Goal: Check status: Check status

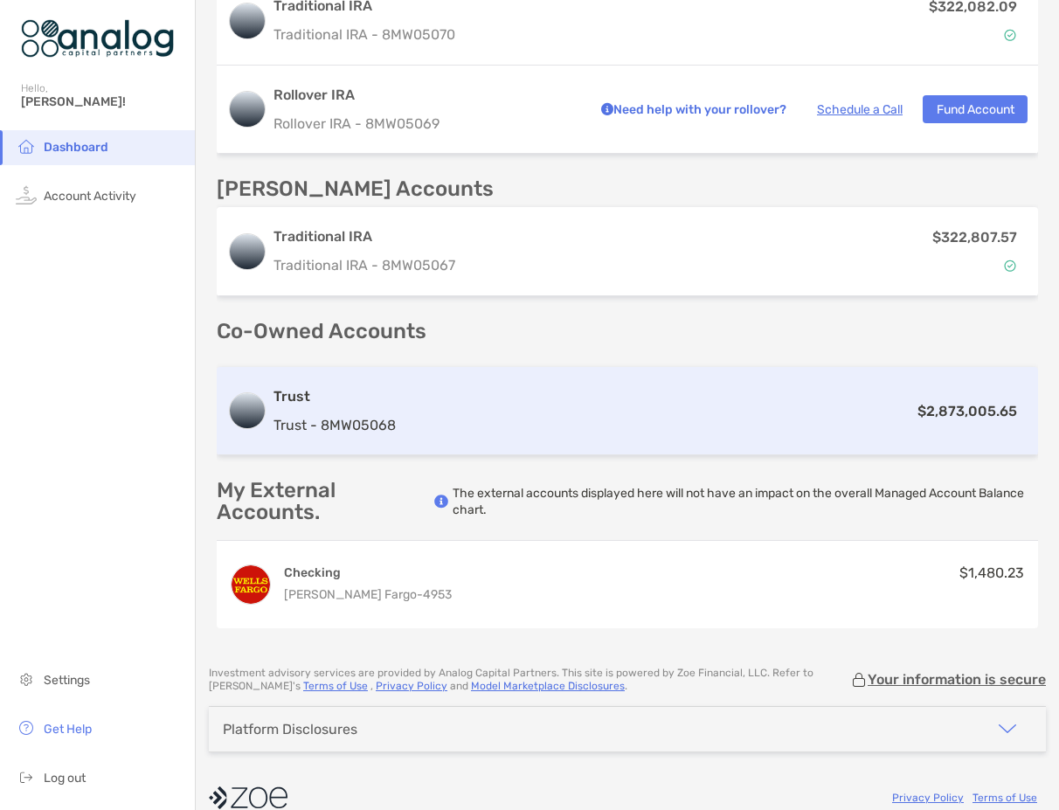
scroll to position [549, 0]
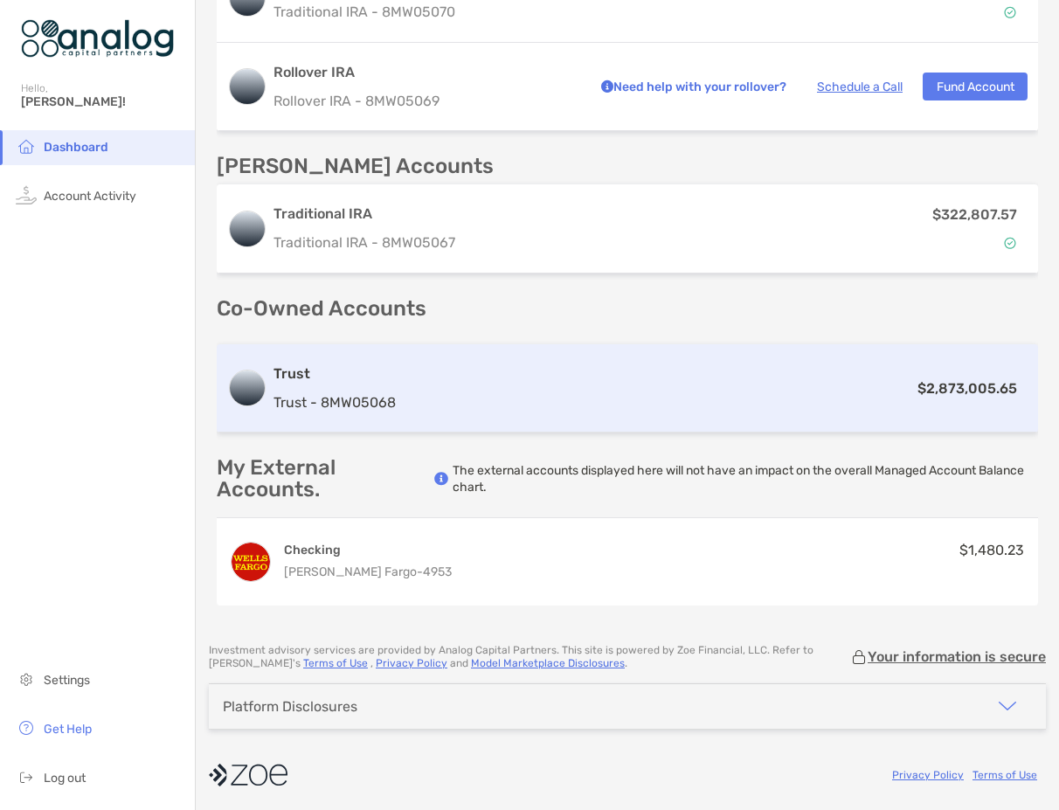
click at [586, 406] on div "Trust Trust - 8MW05068 $2,873,005.65" at bounding box center [628, 388] width 822 height 88
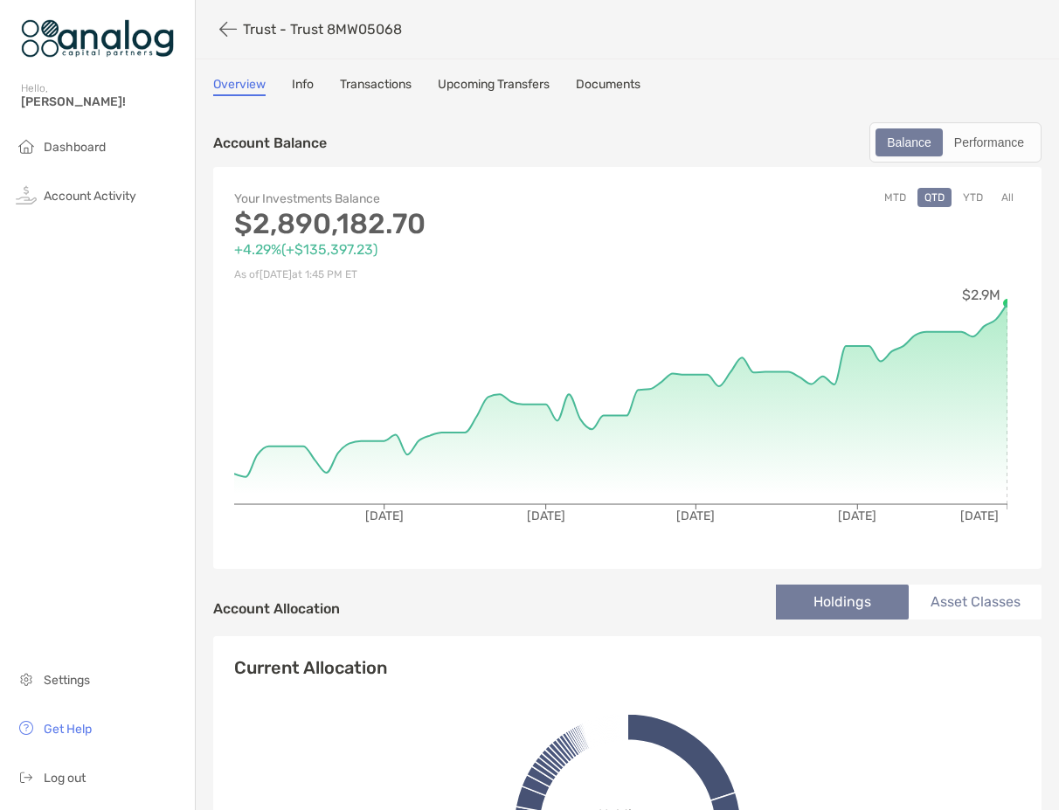
click at [890, 199] on button "MTD" at bounding box center [896, 197] width 36 height 19
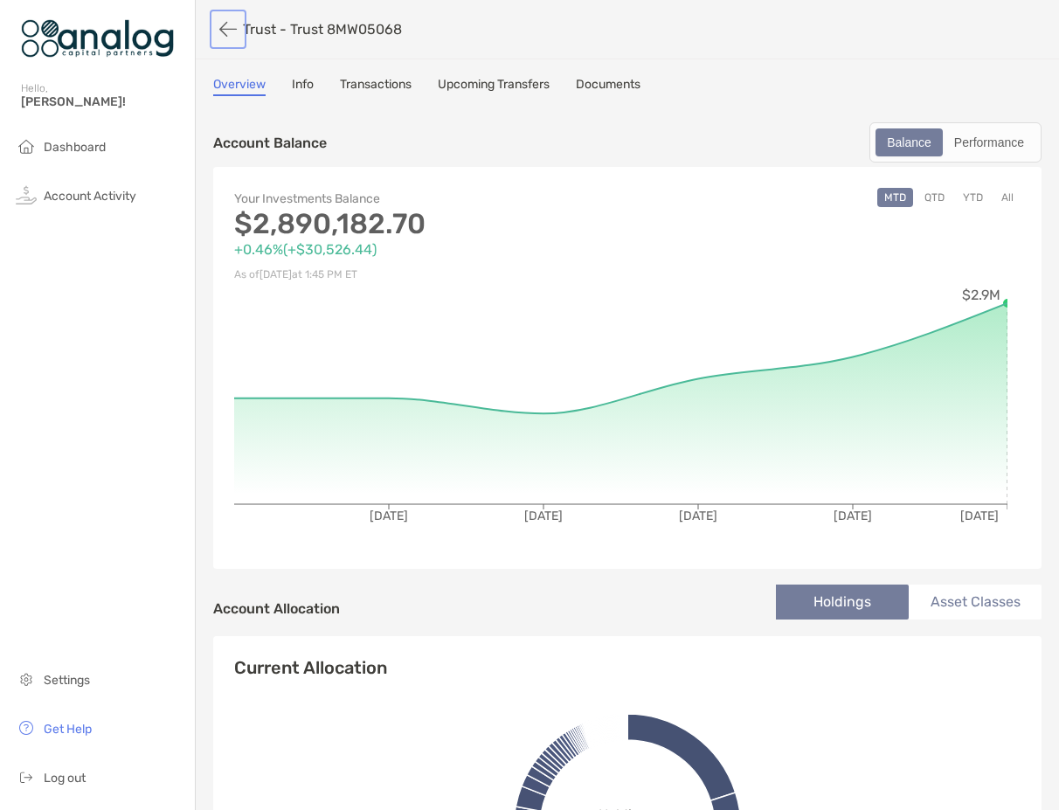
click at [226, 27] on button "button" at bounding box center [228, 29] width 30 height 32
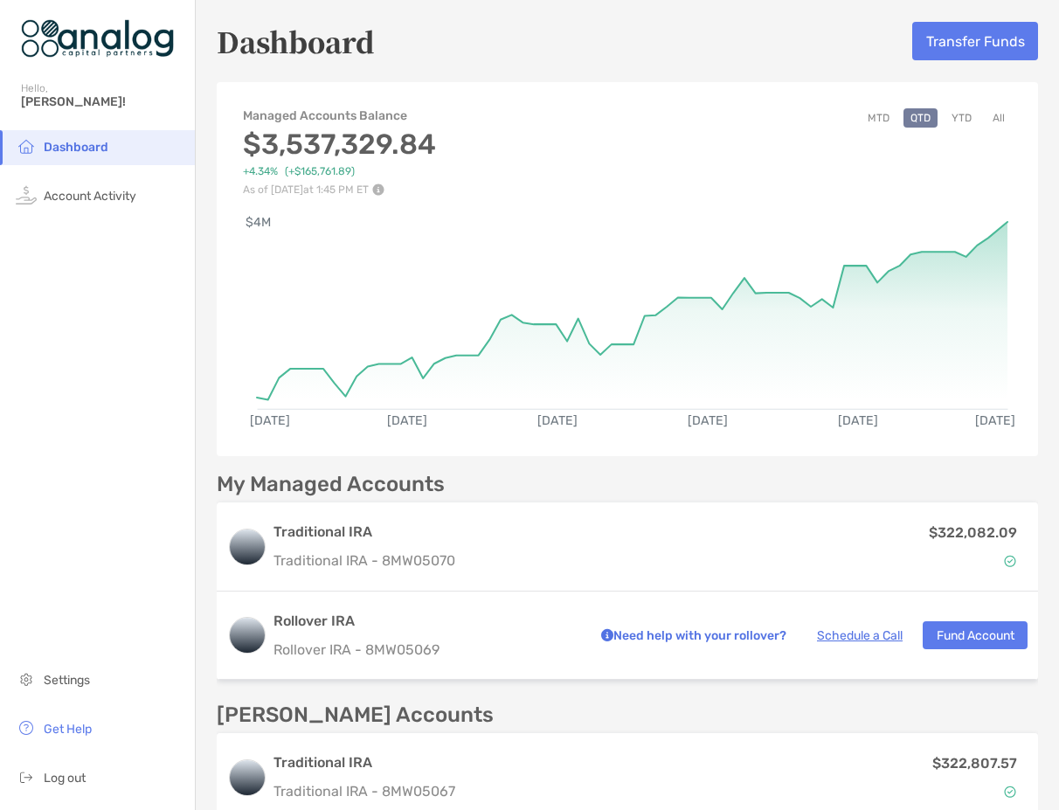
click at [862, 118] on button "MTD" at bounding box center [879, 117] width 36 height 19
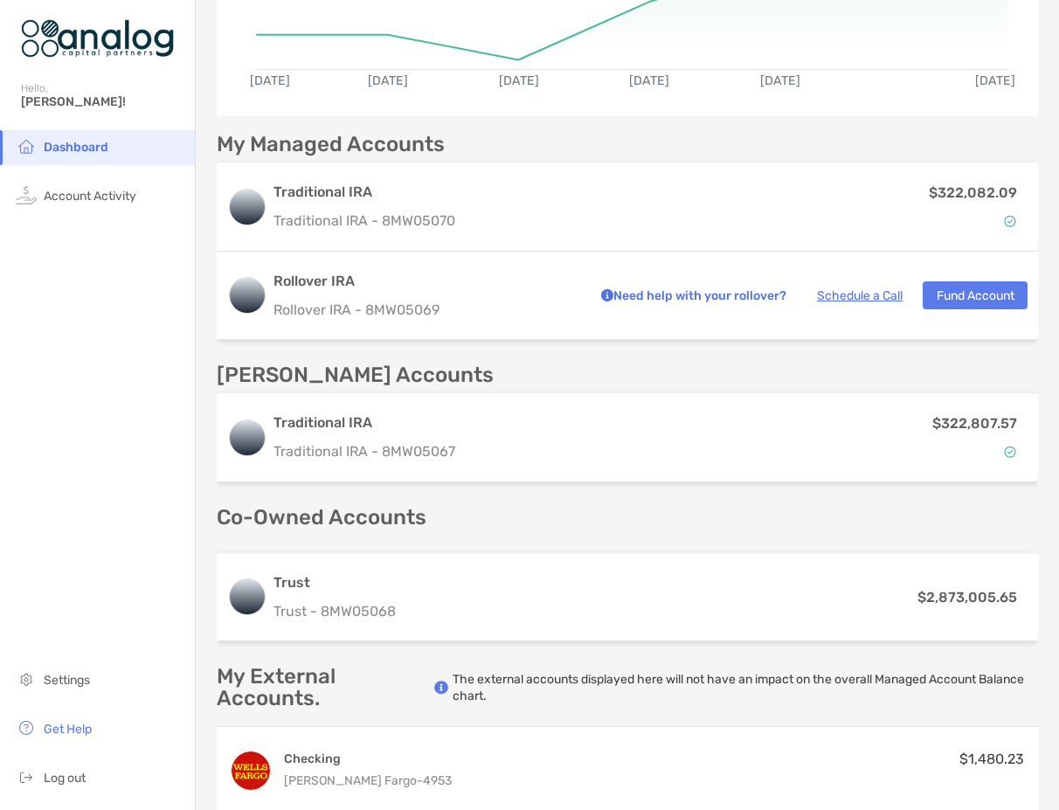
scroll to position [350, 0]
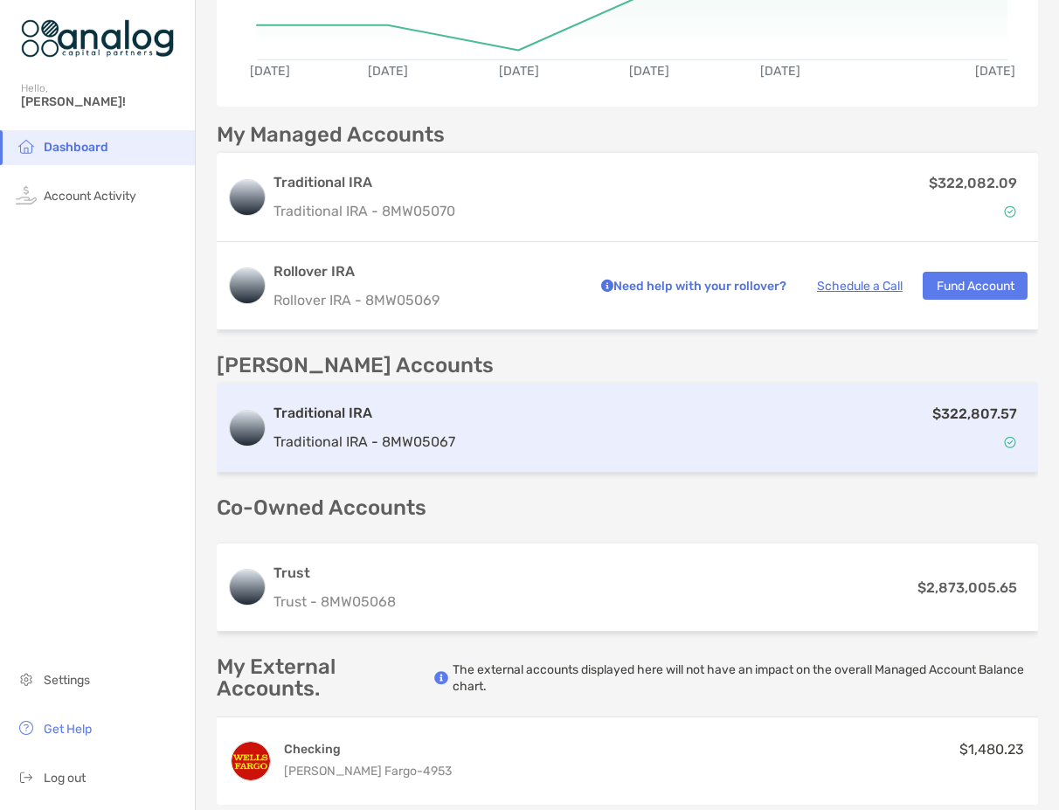
click at [566, 418] on div "$322,807.57" at bounding box center [745, 428] width 566 height 51
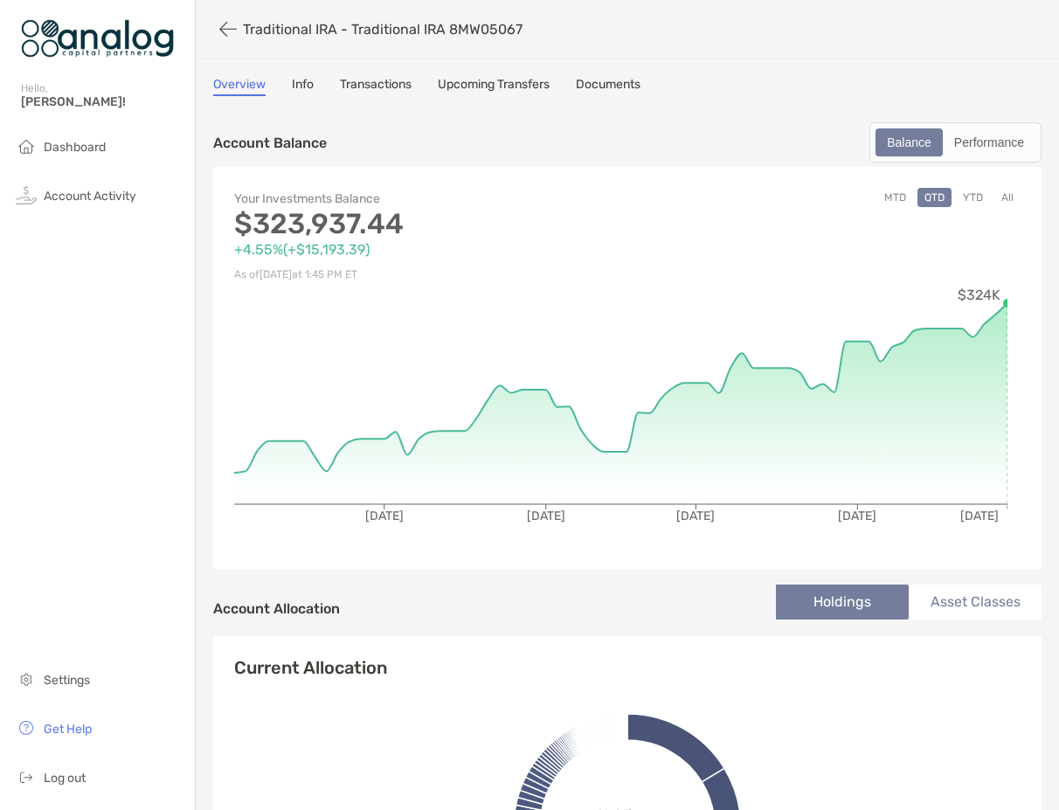
click at [885, 199] on button "MTD" at bounding box center [896, 197] width 36 height 19
